Goal: Information Seeking & Learning: Learn about a topic

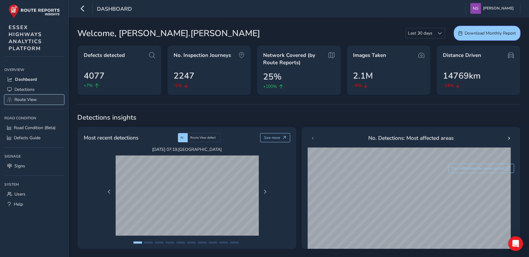
click at [30, 101] on span "Route View" at bounding box center [25, 100] width 22 height 6
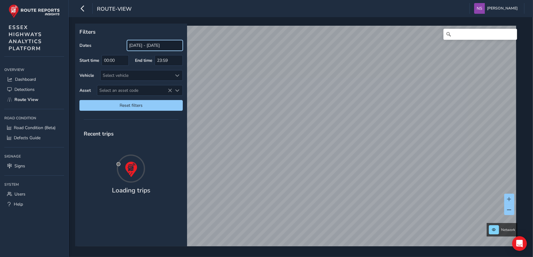
click at [143, 46] on input "[DATE] - [DATE]" at bounding box center [155, 45] width 56 height 11
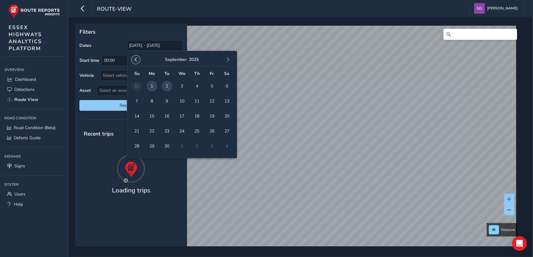
click at [135, 61] on span "button" at bounding box center [136, 60] width 4 height 4
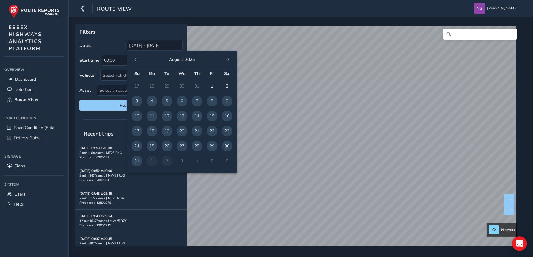
click at [150, 104] on span "4" at bounding box center [152, 101] width 11 height 11
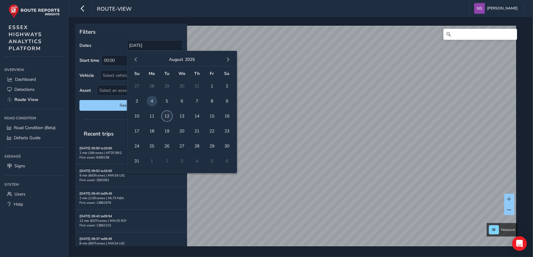
click at [166, 118] on span "12" at bounding box center [167, 116] width 11 height 11
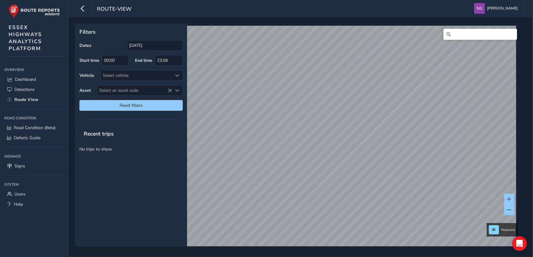
type input "[DATE] - [DATE]"
click at [458, 33] on input "Search" at bounding box center [480, 34] width 74 height 11
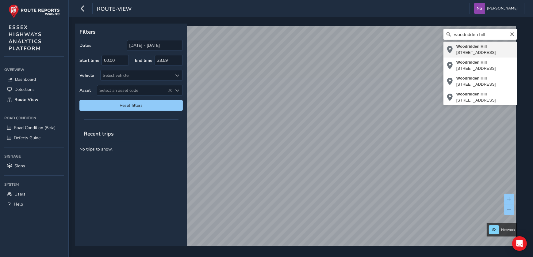
type input "[STREET_ADDRESS]"
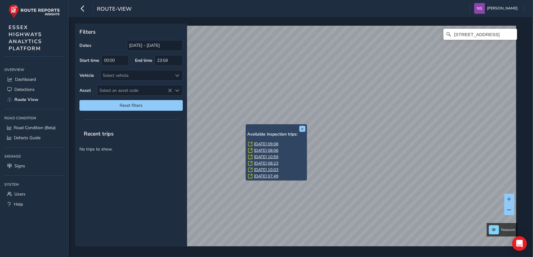
click at [269, 143] on link "[DATE] 09:08" at bounding box center [266, 145] width 25 height 6
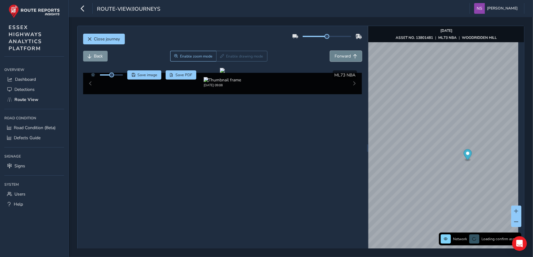
click at [339, 55] on span "Forward" at bounding box center [342, 56] width 16 height 6
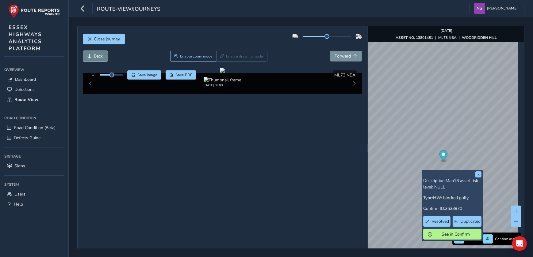
click at [101, 57] on span "Back" at bounding box center [98, 56] width 9 height 6
click at [98, 56] on span "Back" at bounding box center [98, 56] width 9 height 6
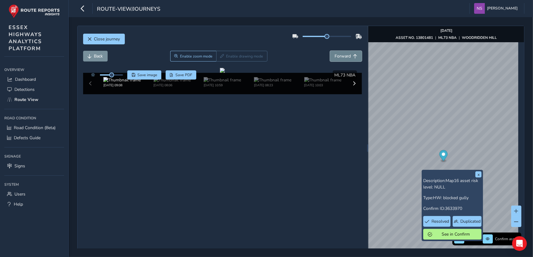
click at [336, 55] on span "Forward" at bounding box center [342, 56] width 16 height 6
click at [343, 56] on span "Forward" at bounding box center [342, 56] width 16 height 6
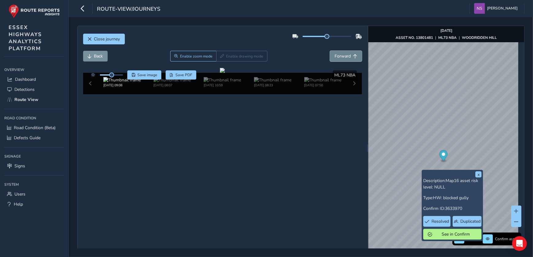
click at [343, 56] on span "Forward" at bounding box center [342, 56] width 16 height 6
click at [89, 57] on span "Back" at bounding box center [90, 56] width 4 height 4
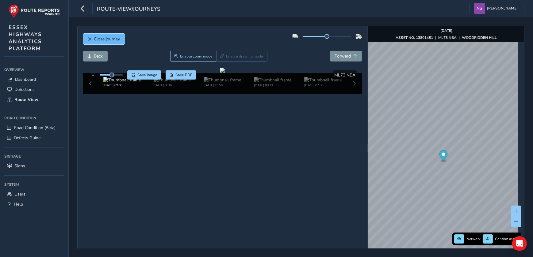
click at [102, 37] on span "Close journey" at bounding box center [107, 39] width 26 height 6
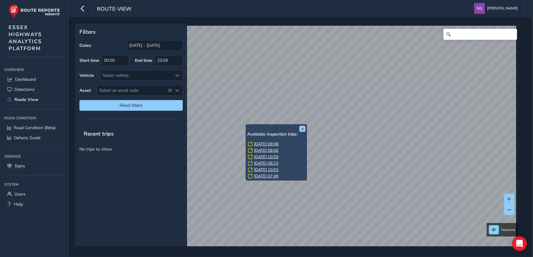
click at [272, 155] on link "[DATE] 10:59" at bounding box center [266, 157] width 25 height 6
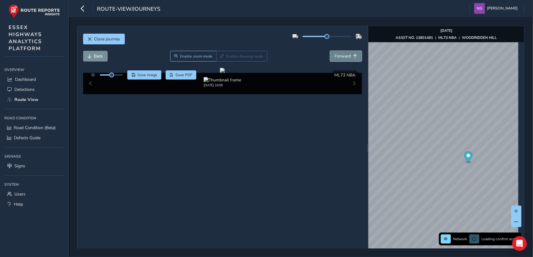
click at [335, 59] on span "Forward" at bounding box center [342, 56] width 16 height 6
click at [335, 58] on span "Forward" at bounding box center [342, 56] width 16 height 6
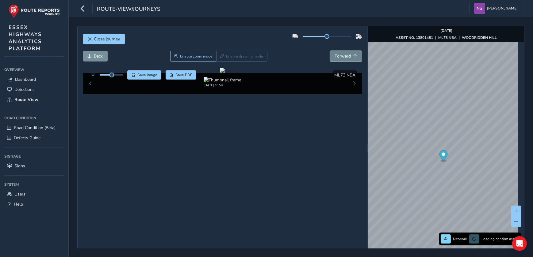
click at [335, 58] on span "Forward" at bounding box center [342, 56] width 16 height 6
click at [96, 58] on span "Back" at bounding box center [98, 56] width 9 height 6
click at [96, 55] on span "Back" at bounding box center [98, 56] width 9 height 6
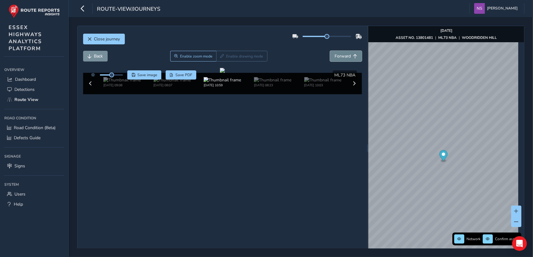
click at [334, 58] on span "Forward" at bounding box center [342, 56] width 16 height 6
click at [101, 57] on span "Back" at bounding box center [98, 56] width 9 height 6
click at [334, 57] on span "Forward" at bounding box center [342, 56] width 16 height 6
click at [102, 56] on span "Back" at bounding box center [98, 56] width 9 height 6
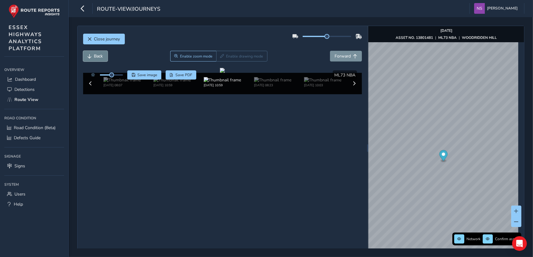
click at [93, 56] on button "Back" at bounding box center [95, 56] width 25 height 11
click at [90, 43] on button "Close journey" at bounding box center [104, 39] width 42 height 11
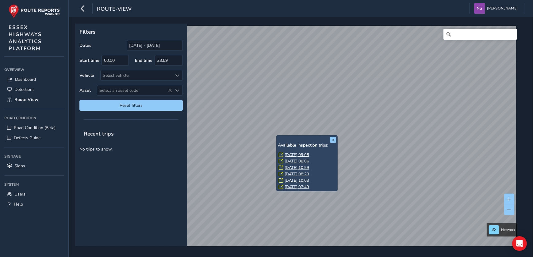
click at [302, 162] on link "[DATE] 08:06" at bounding box center [296, 162] width 25 height 6
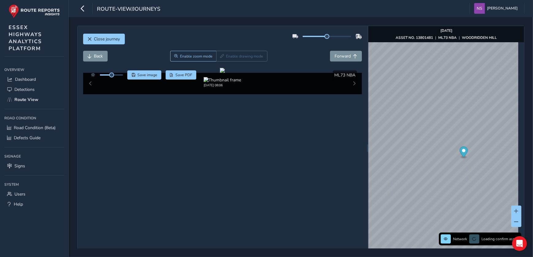
click at [352, 94] on div "[DATE] 08:06" at bounding box center [222, 83] width 279 height 21
click at [351, 94] on div "[DATE] 08:06" at bounding box center [222, 83] width 279 height 21
click at [352, 94] on div "[DATE] 08:06" at bounding box center [222, 83] width 279 height 21
click at [344, 58] on span "Forward" at bounding box center [342, 56] width 16 height 6
click at [344, 56] on span "Forward" at bounding box center [342, 56] width 16 height 6
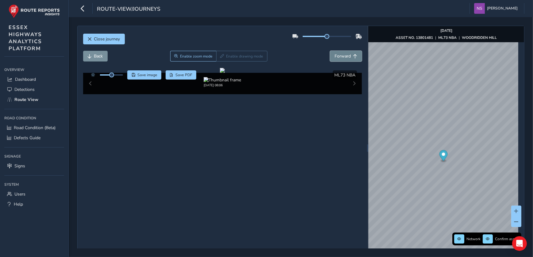
click at [341, 55] on span "Forward" at bounding box center [342, 56] width 16 height 6
click at [342, 58] on span "Forward" at bounding box center [342, 56] width 16 height 6
click at [340, 54] on span "Forward" at bounding box center [342, 56] width 16 height 6
